Goal: Information Seeking & Learning: Learn about a topic

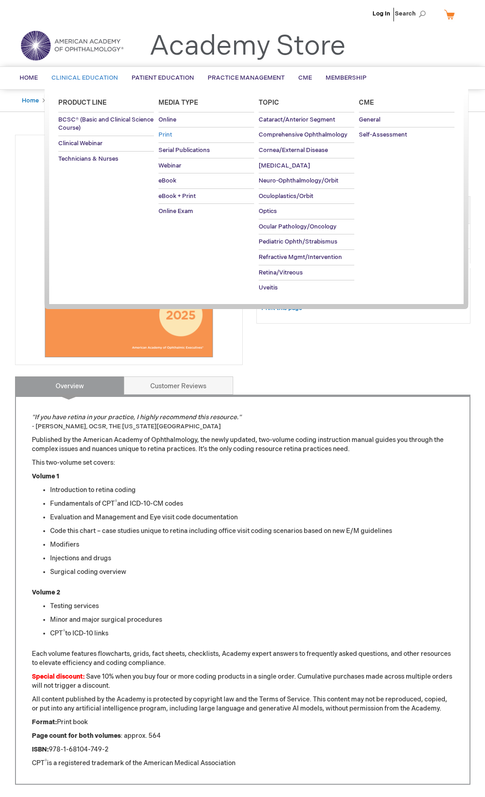
click at [171, 131] on span "Print" at bounding box center [165, 134] width 14 height 7
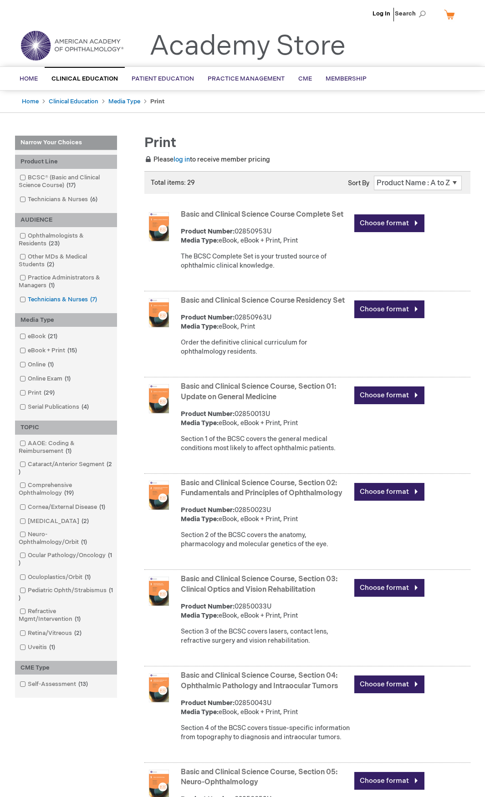
click at [28, 298] on span at bounding box center [28, 299] width 0 height 7
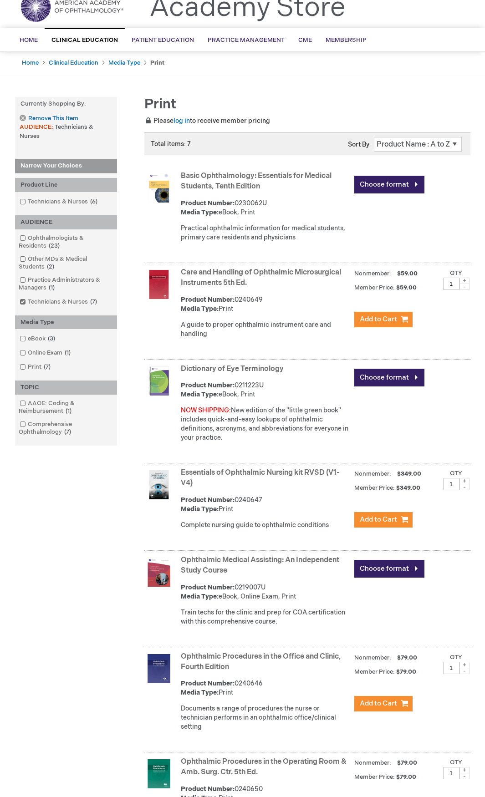
scroll to position [21, 0]
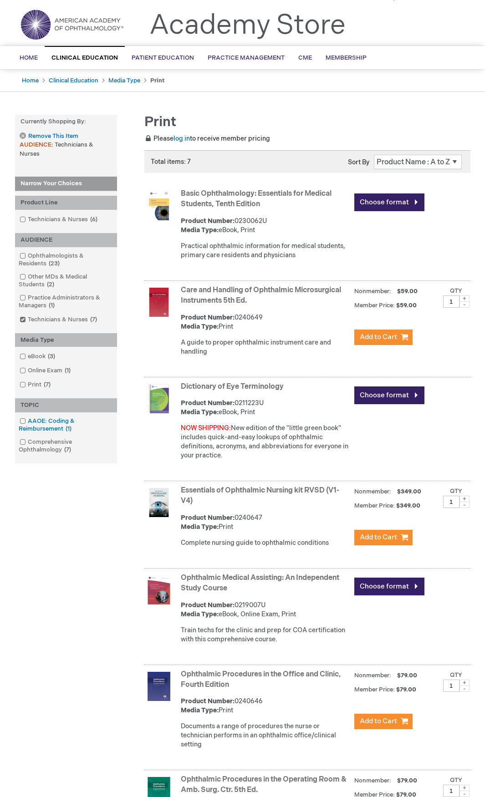
click at [28, 419] on span at bounding box center [28, 420] width 0 height 7
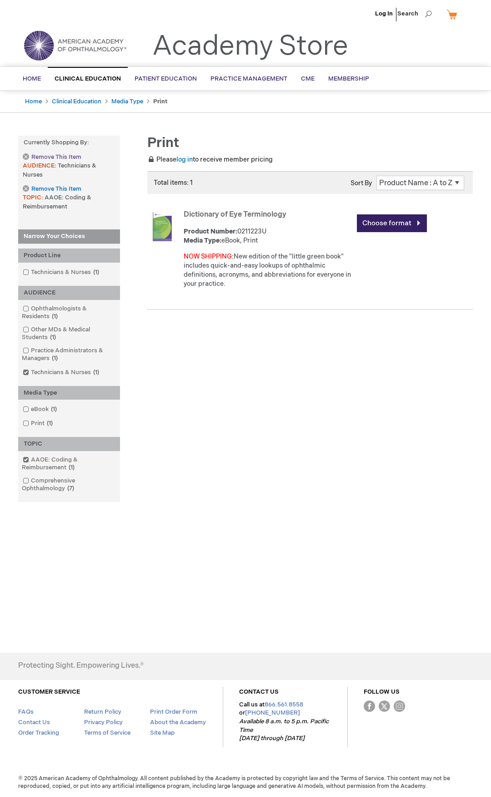
click at [26, 157] on link "Remove This Item" at bounding box center [52, 157] width 58 height 8
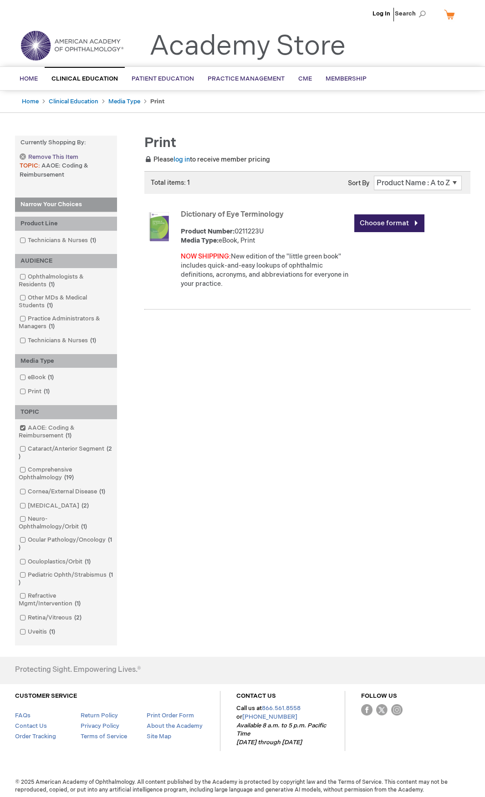
click at [26, 157] on link "Remove This Item" at bounding box center [49, 157] width 58 height 8
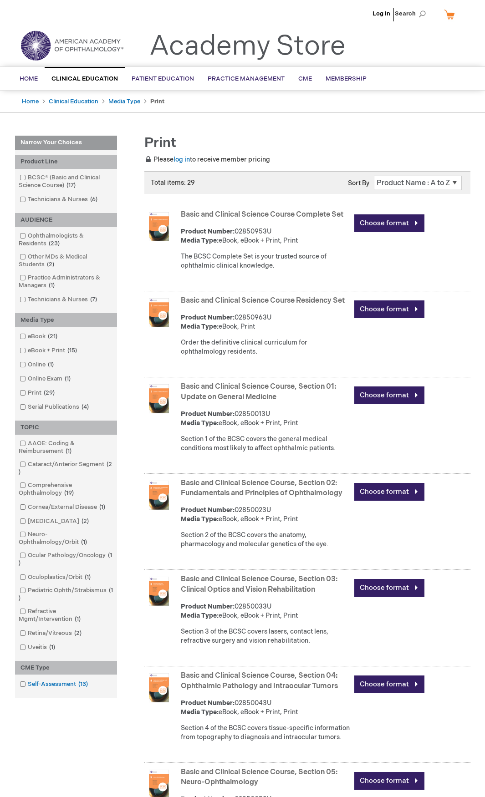
click at [28, 682] on span at bounding box center [28, 683] width 0 height 7
